Goal: Information Seeking & Learning: Learn about a topic

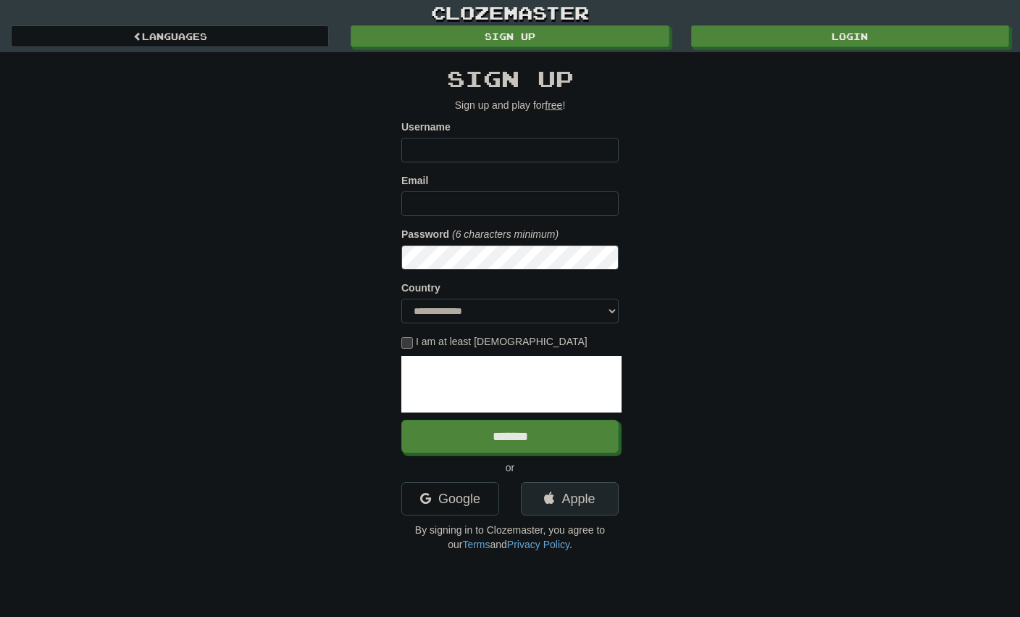
click at [573, 499] on link "Apple" at bounding box center [570, 498] width 98 height 33
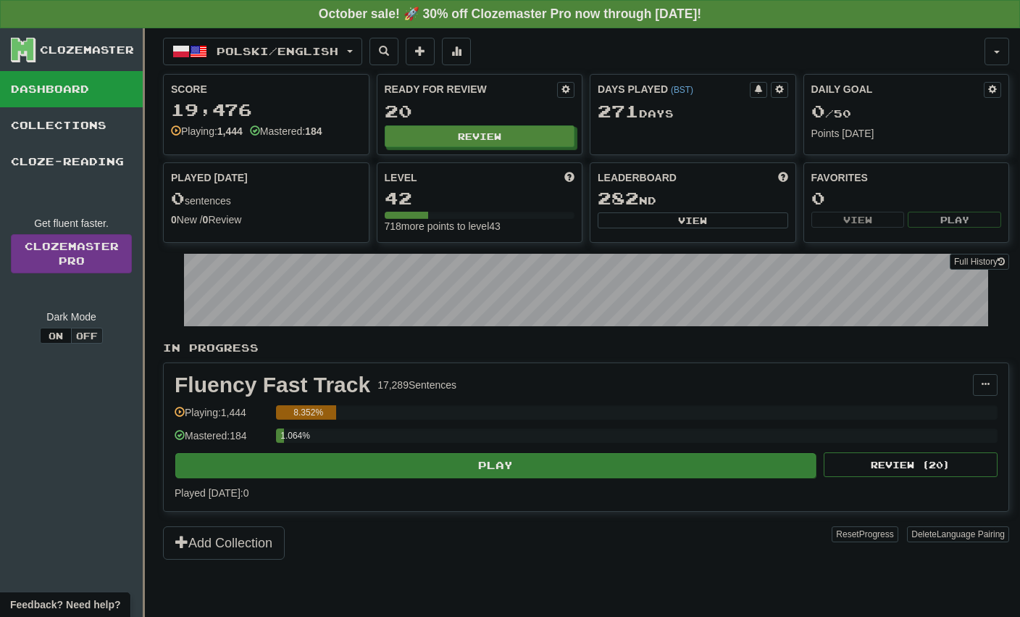
click at [501, 464] on button "Play" at bounding box center [495, 465] width 640 height 25
select select "**"
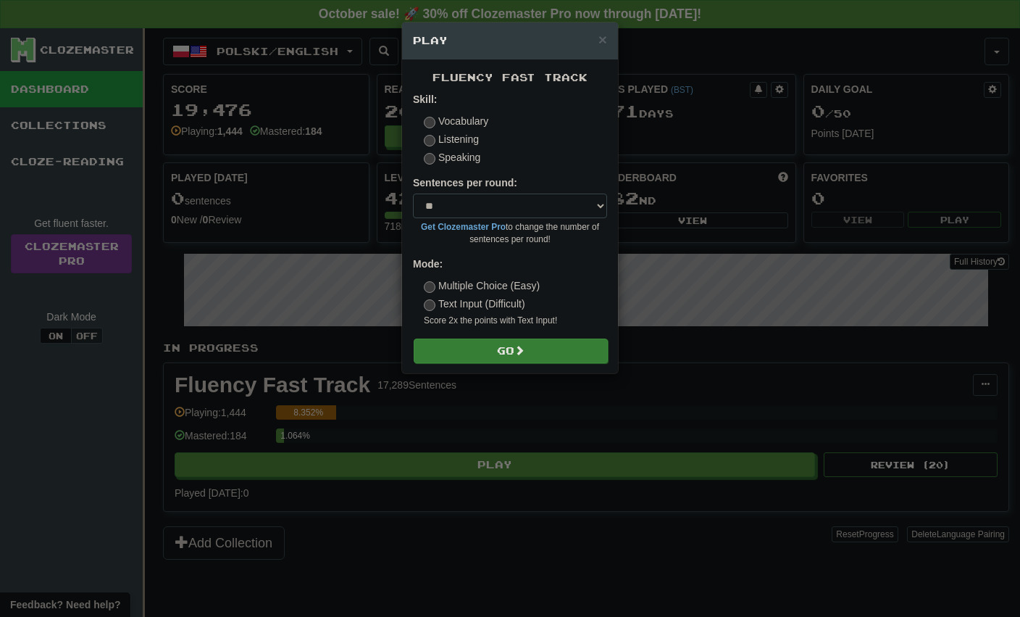
click at [508, 346] on button "Go" at bounding box center [511, 350] width 194 height 25
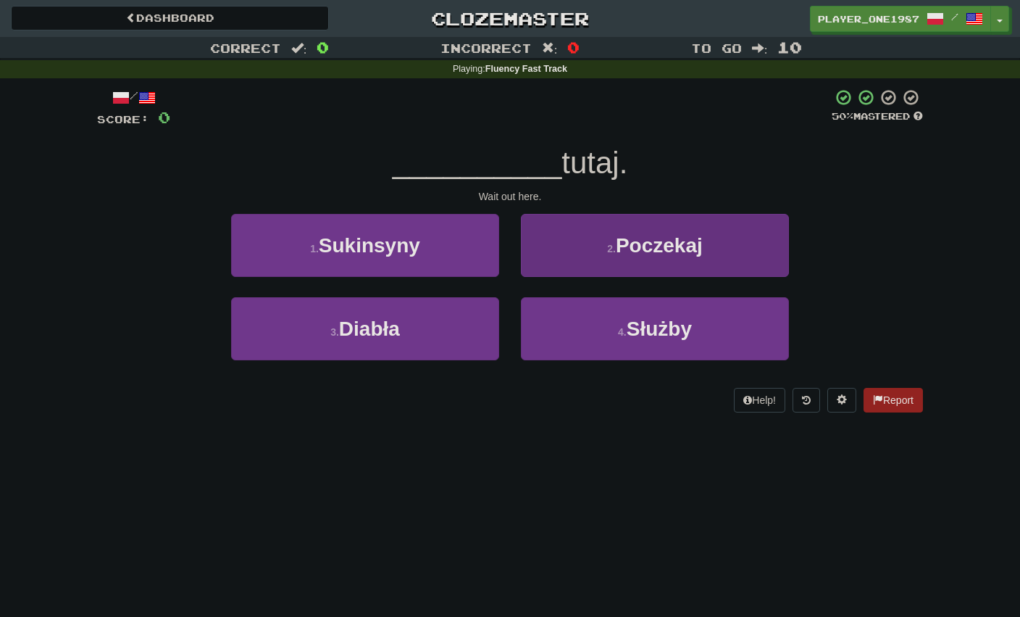
click at [596, 257] on button "2 . [GEOGRAPHIC_DATA]" at bounding box center [655, 245] width 268 height 63
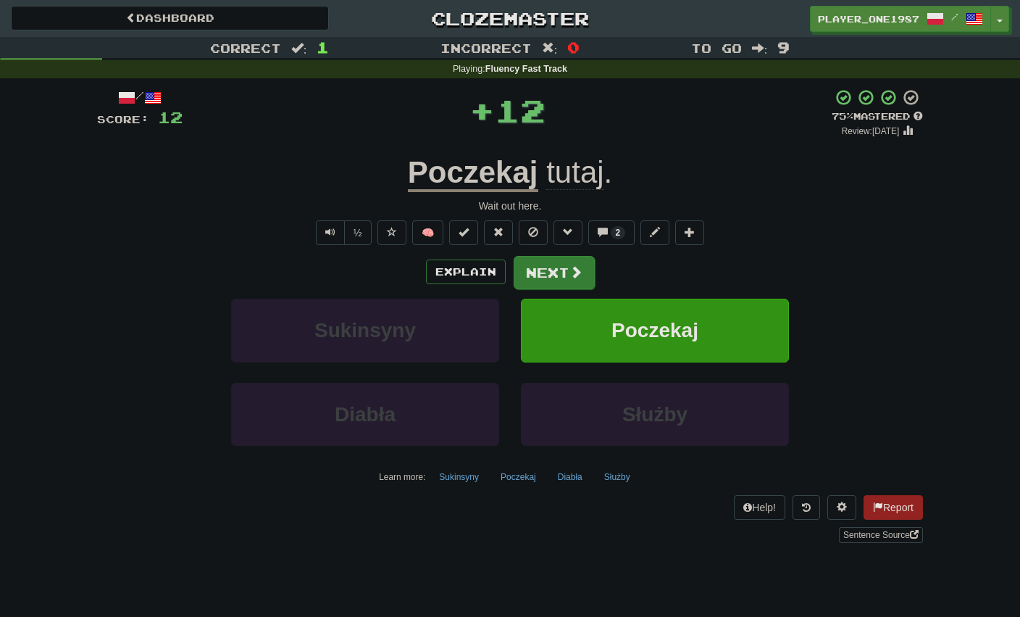
click at [535, 267] on button "Next" at bounding box center [554, 272] width 81 height 33
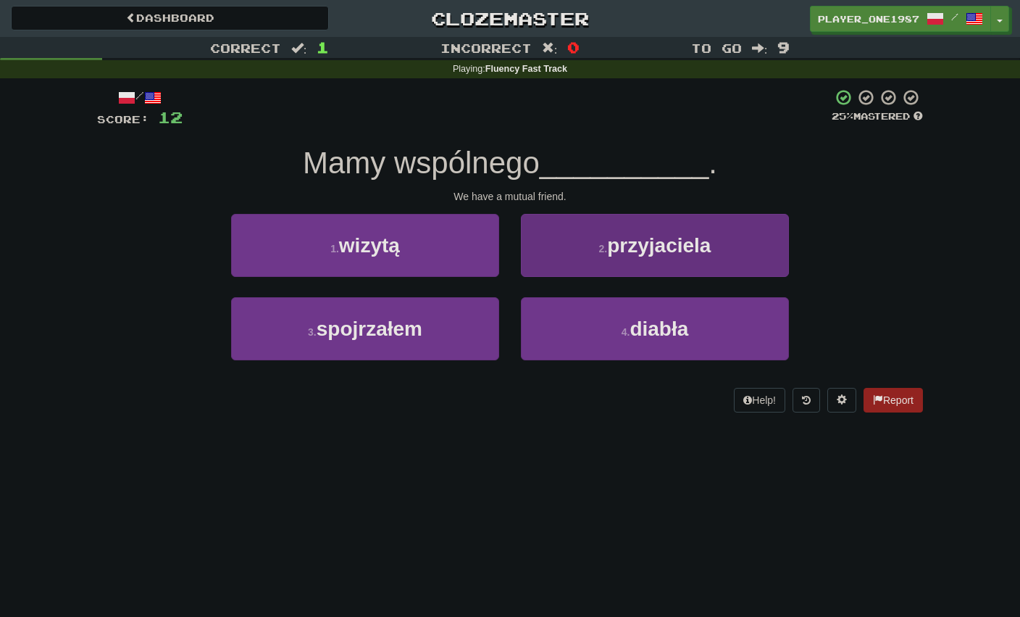
click at [599, 245] on small "2 ." at bounding box center [603, 249] width 9 height 12
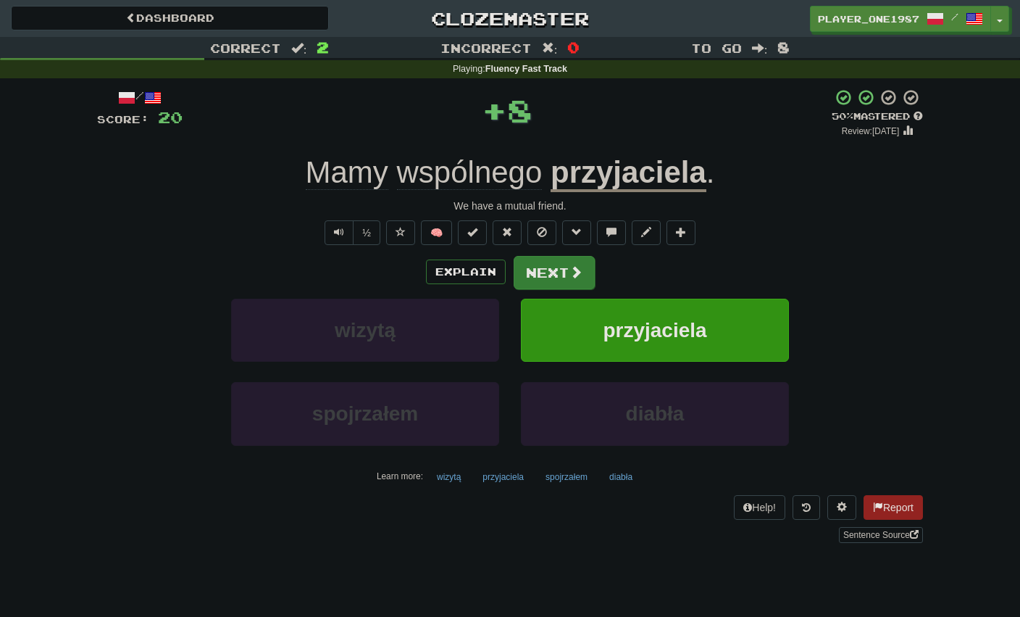
click at [571, 267] on span at bounding box center [575, 271] width 13 height 13
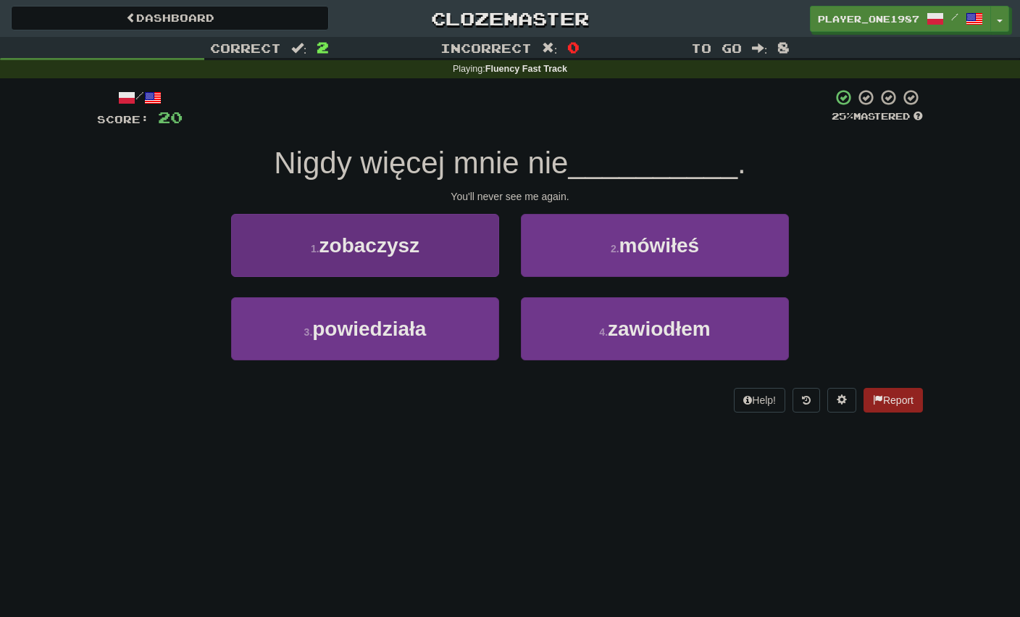
click at [470, 251] on button "1 . zobaczysz" at bounding box center [365, 245] width 268 height 63
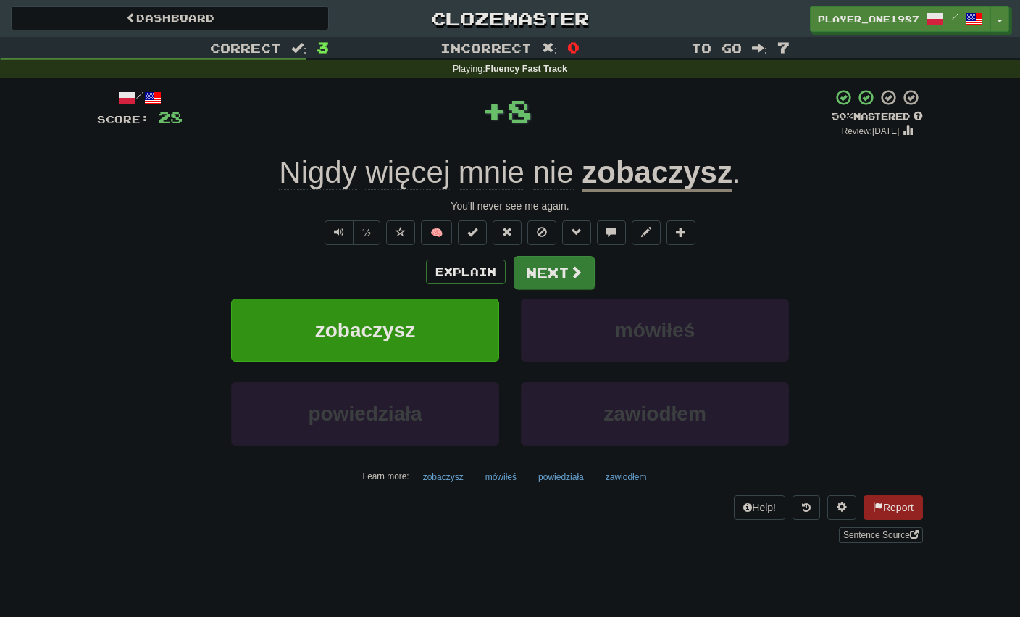
click at [572, 277] on span at bounding box center [575, 271] width 13 height 13
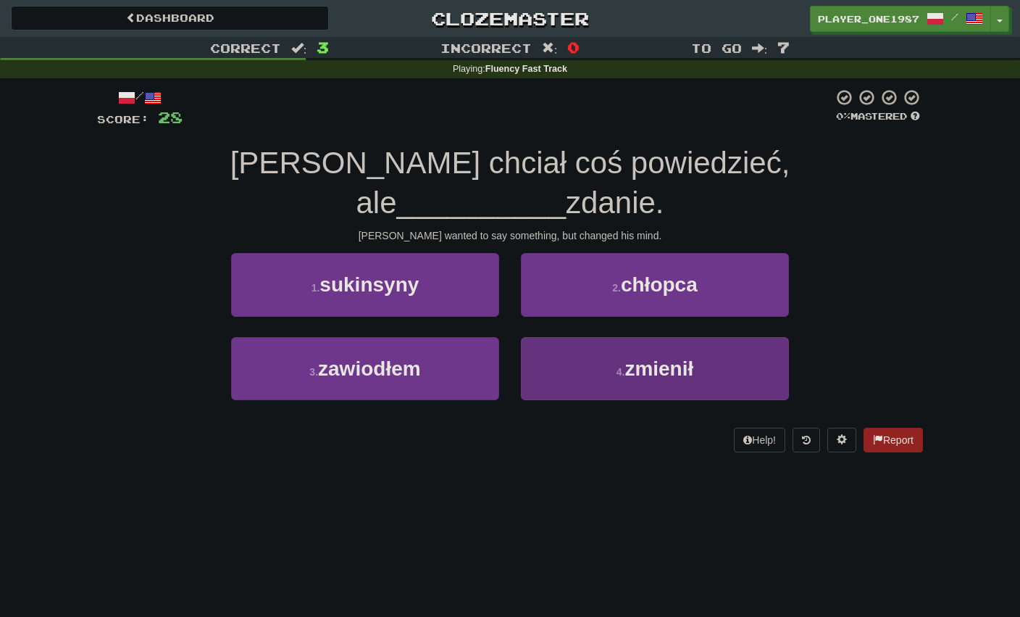
click at [560, 337] on button "4 . zmienił" at bounding box center [655, 368] width 268 height 63
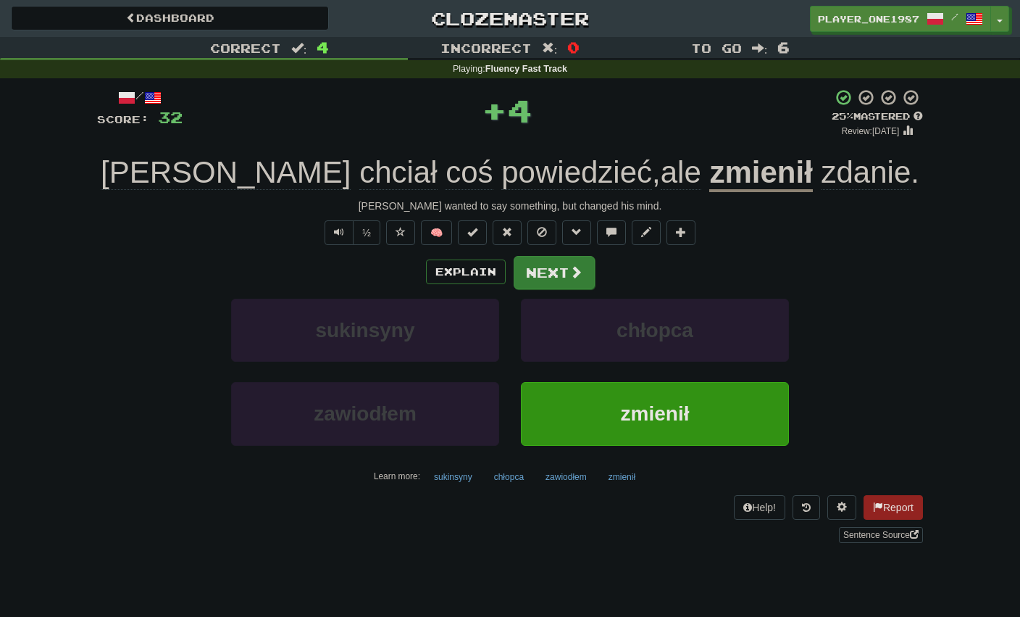
click at [560, 275] on button "Next" at bounding box center [554, 272] width 81 height 33
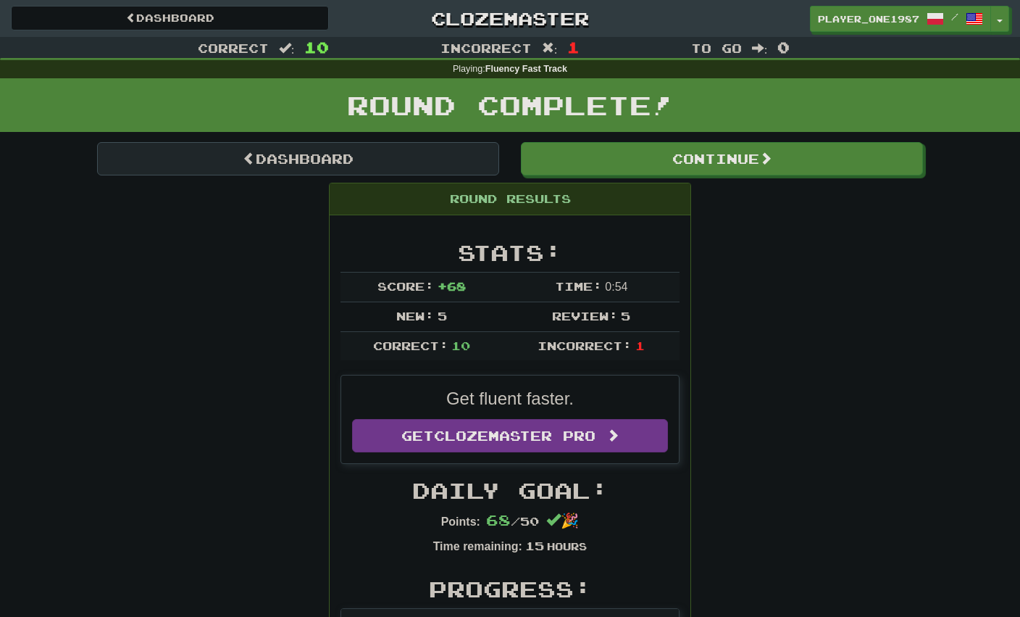
click at [380, 157] on link "Dashboard" at bounding box center [298, 158] width 402 height 33
